Goal: Contribute content: Contribute content

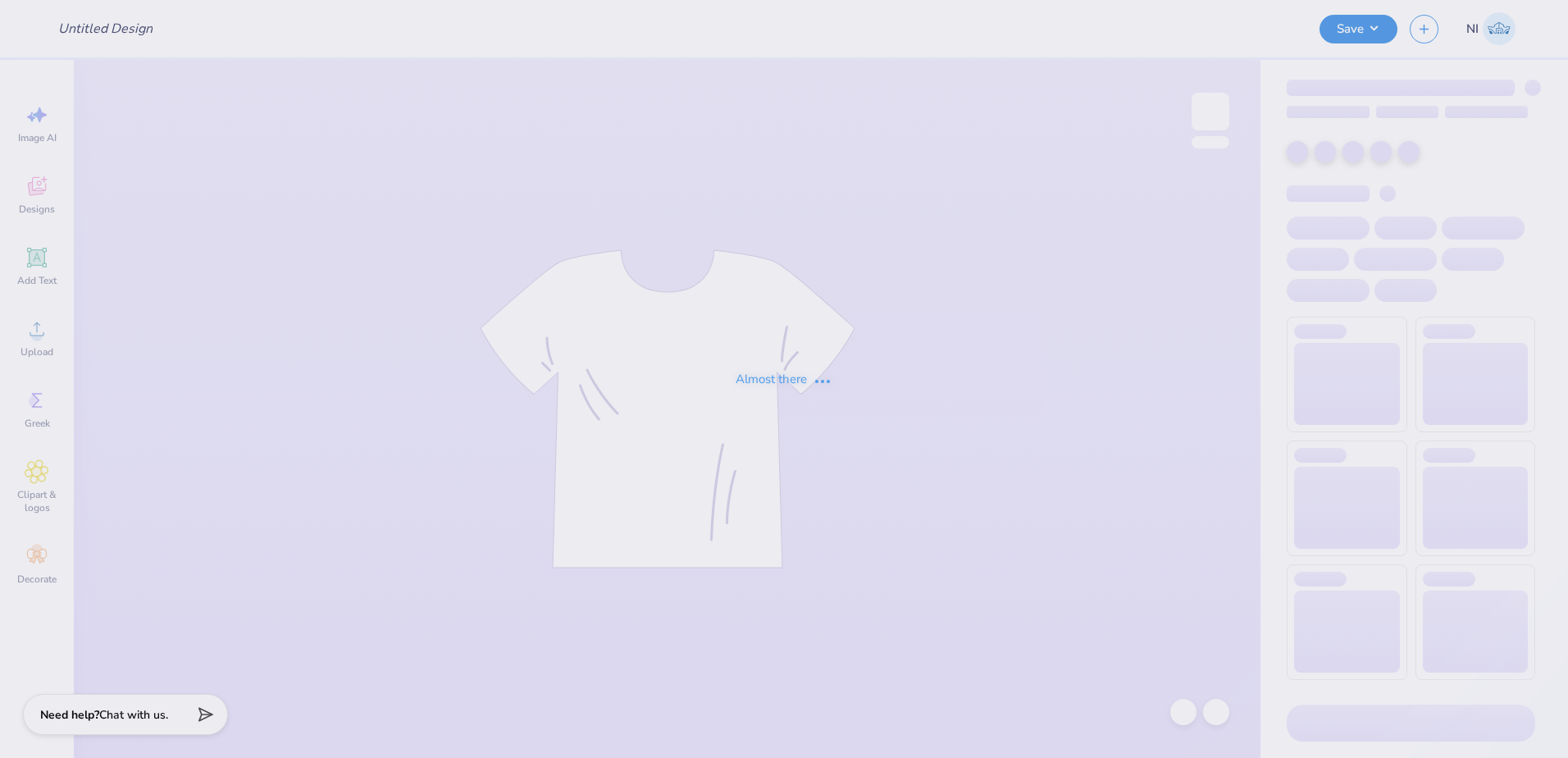
type input "Jackets for Drumline"
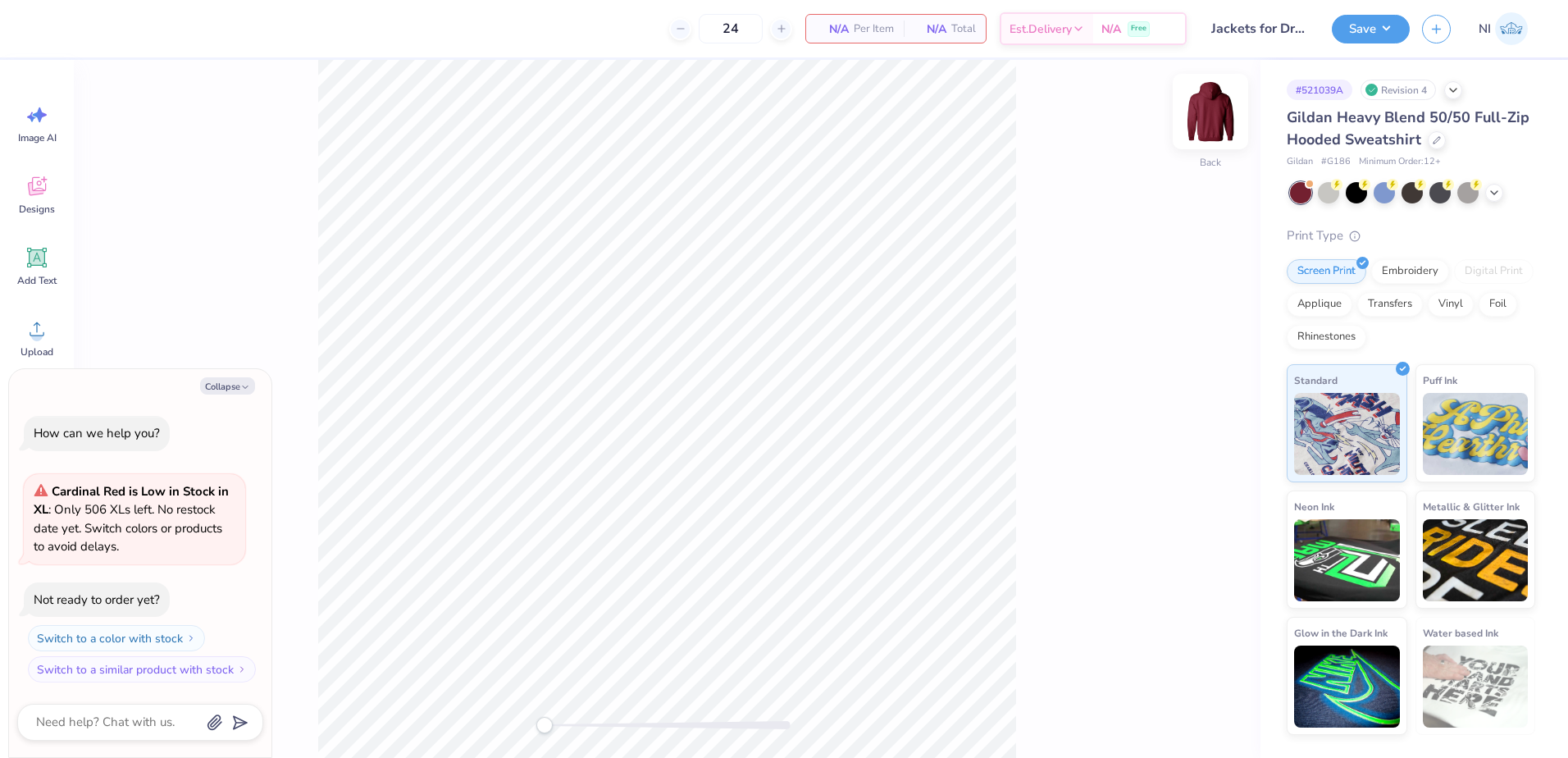
click at [1207, 116] on img at bounding box center [1211, 112] width 66 height 66
click at [1207, 116] on img at bounding box center [1211, 111] width 33 height 33
type textarea "x"
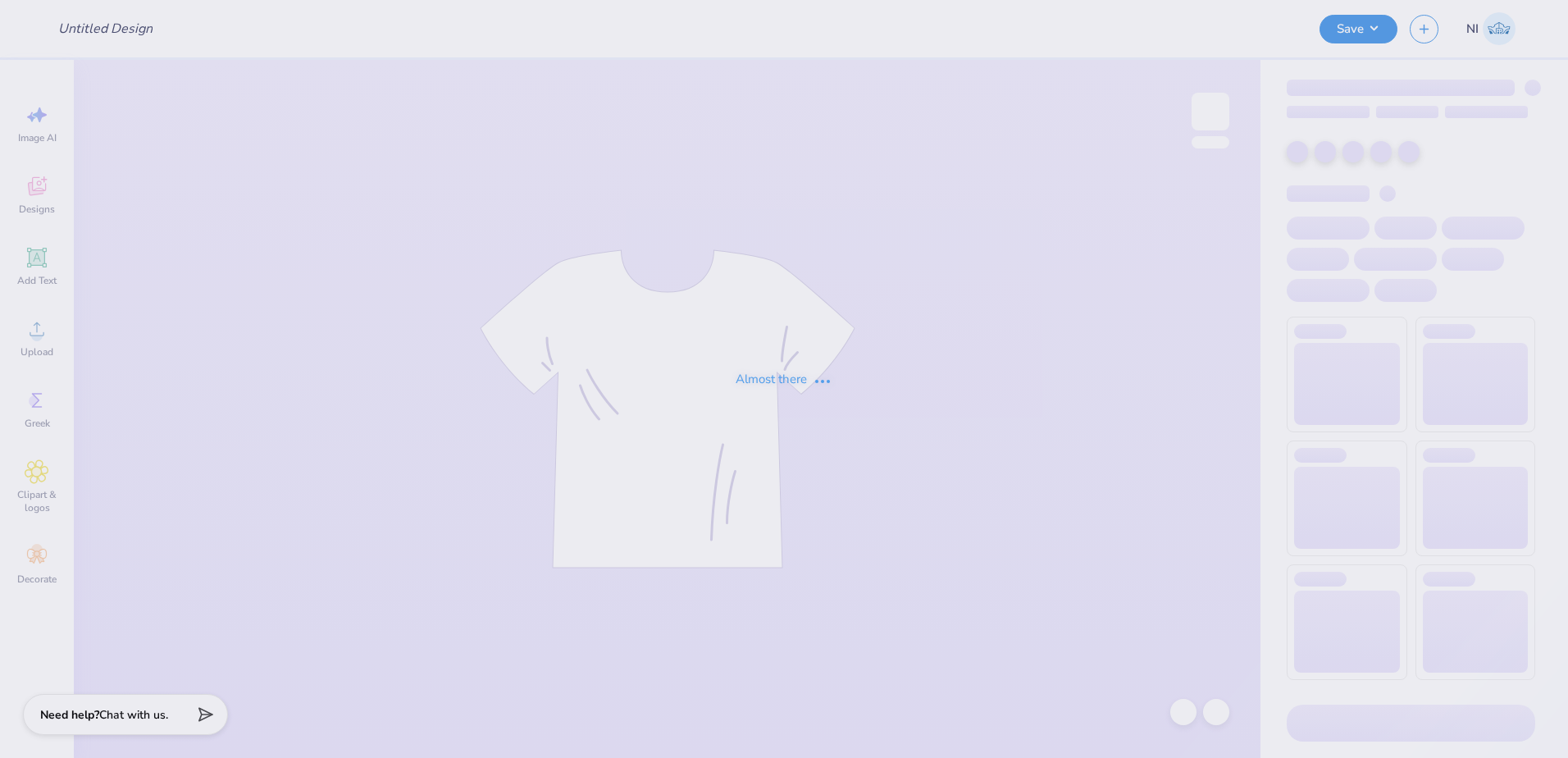
type input "PKP Forest T-Shirts"
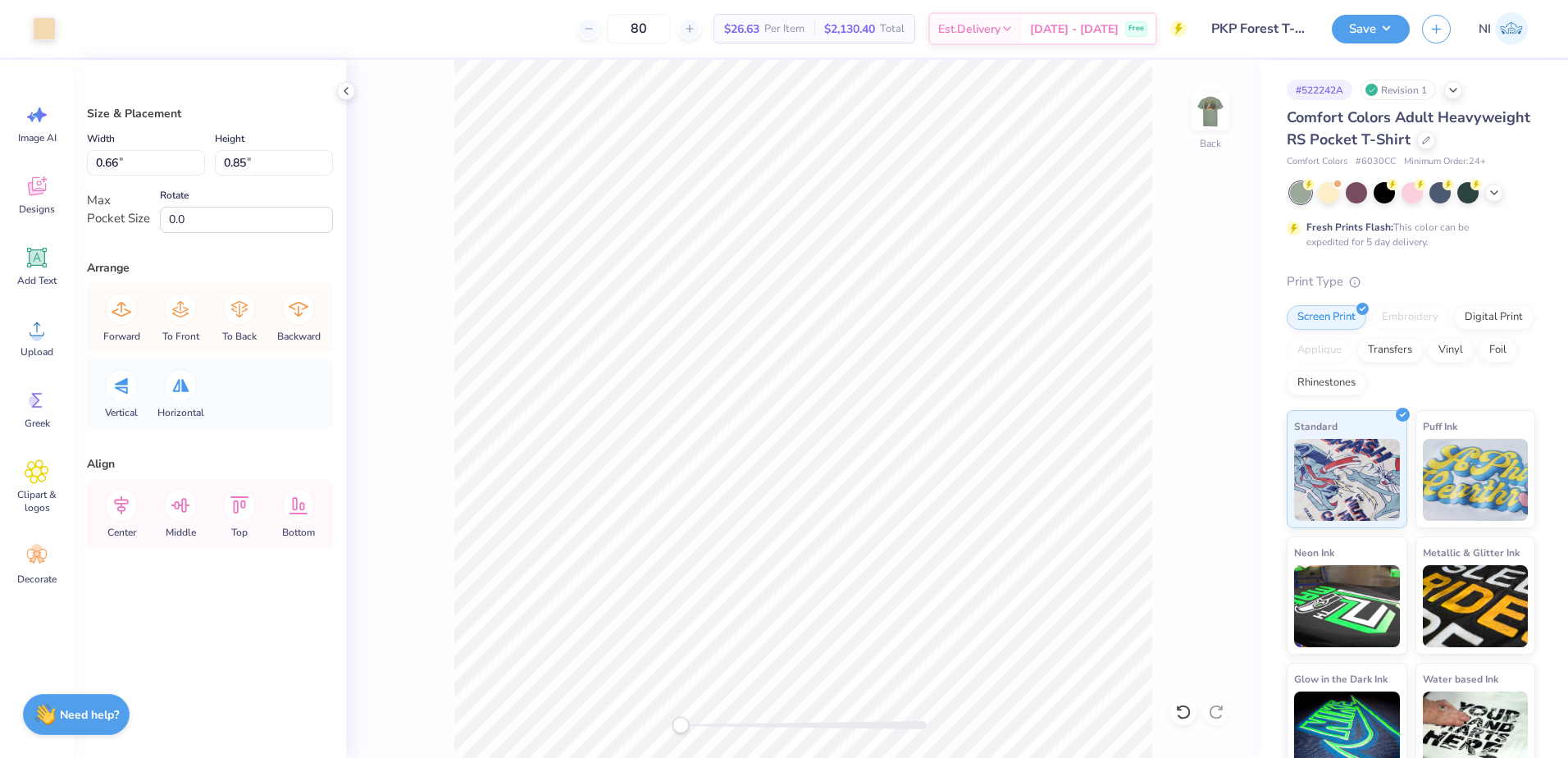
type input "0.66"
type input "0.85"
type input "0.80"
type input "0.83"
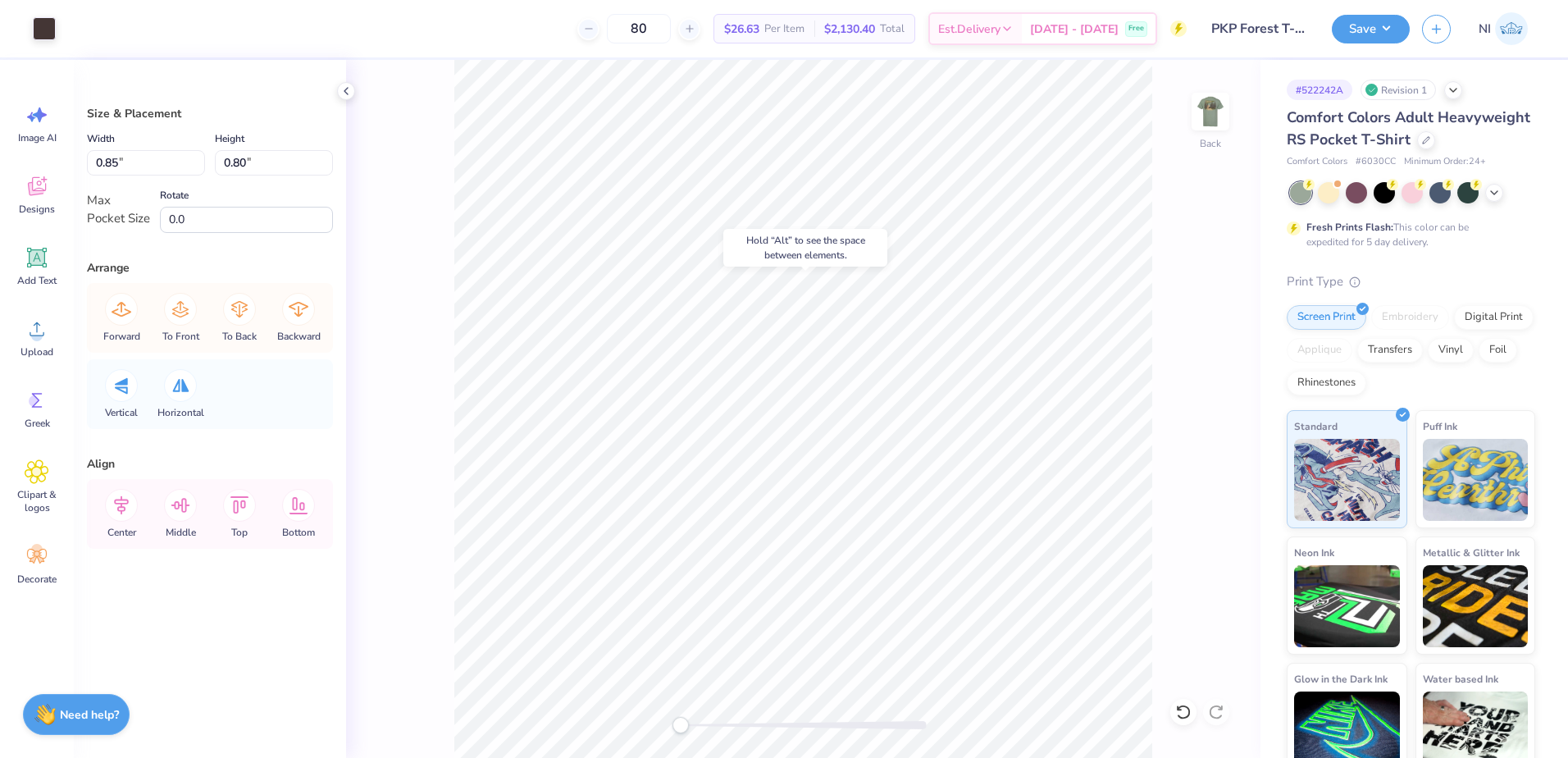
type input "0.78"
click at [1204, 107] on img at bounding box center [1211, 112] width 66 height 66
type input "1.50"
type input "1.48"
type input "3.69"
